Goal: Task Accomplishment & Management: Manage account settings

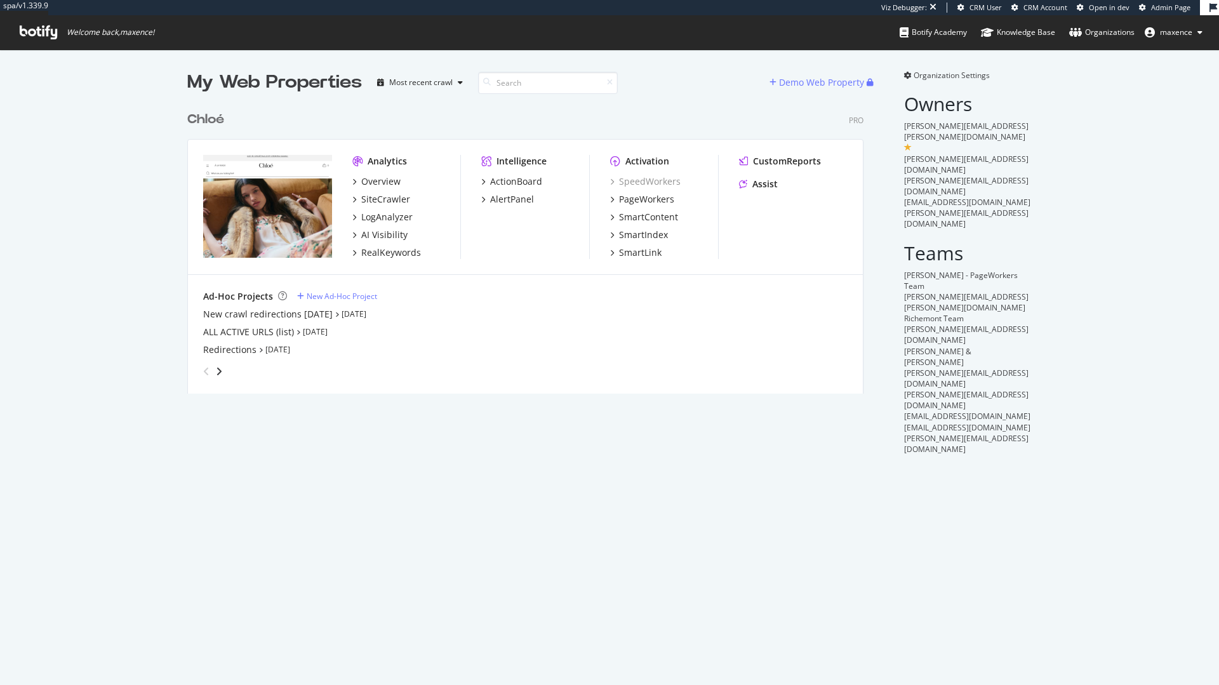
scroll to position [289, 677]
drag, startPoint x: 899, startPoint y: 127, endPoint x: 997, endPoint y: 128, distance: 98.4
click at [997, 128] on span "[PERSON_NAME][EMAIL_ADDRESS][PERSON_NAME][DOMAIN_NAME]" at bounding box center [966, 132] width 124 height 22
copy span "[PERSON_NAME][EMAIL_ADDRESS][PERSON_NAME][DOMAIN_NAME]"
click at [948, 71] on span "Organization Settings" at bounding box center [951, 75] width 76 height 11
